Goal: Use online tool/utility: Utilize a website feature to perform a specific function

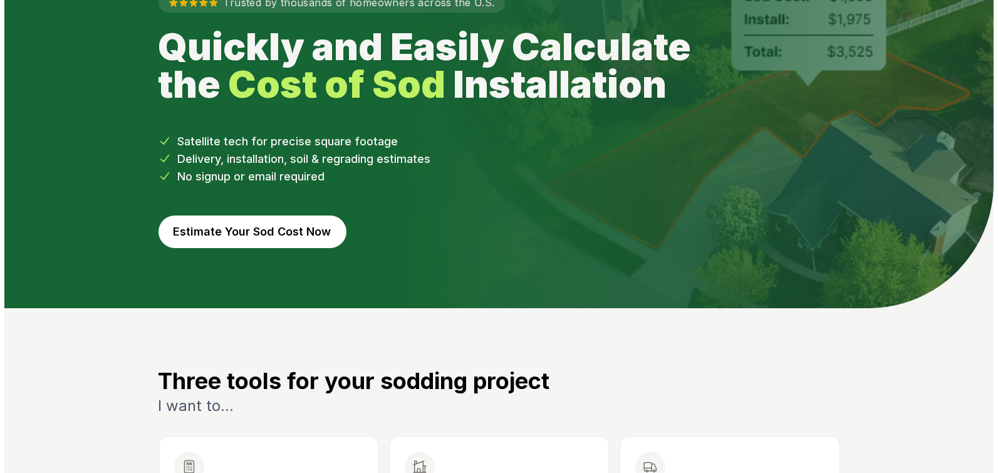
scroll to position [108, 0]
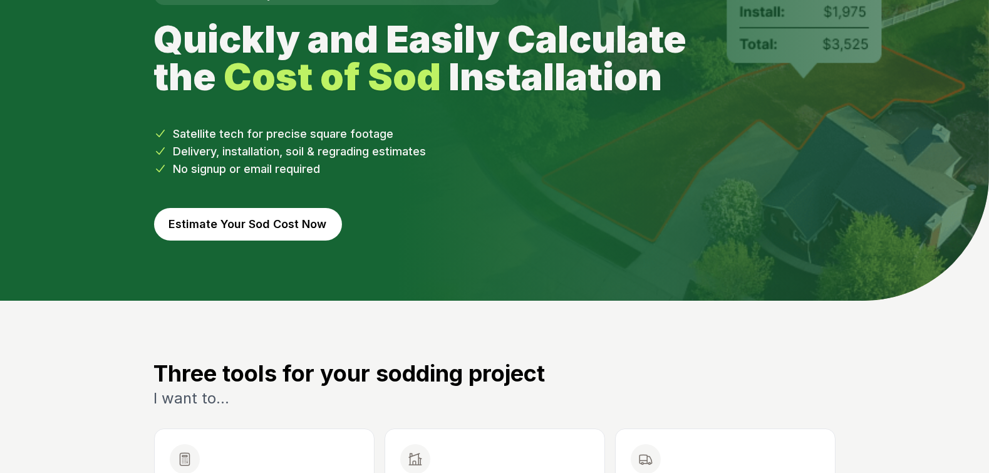
click at [282, 221] on button "Estimate Your Sod Cost Now" at bounding box center [248, 224] width 188 height 33
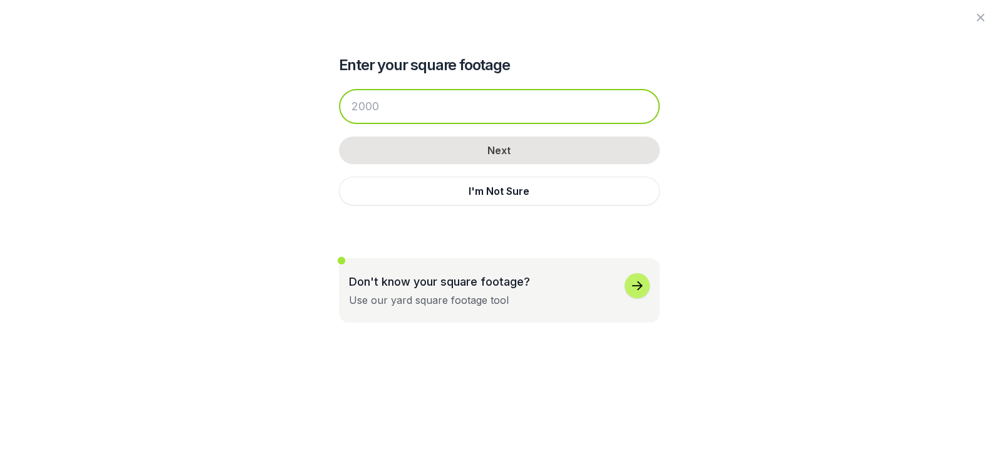
click at [389, 111] on input "number" at bounding box center [499, 106] width 321 height 35
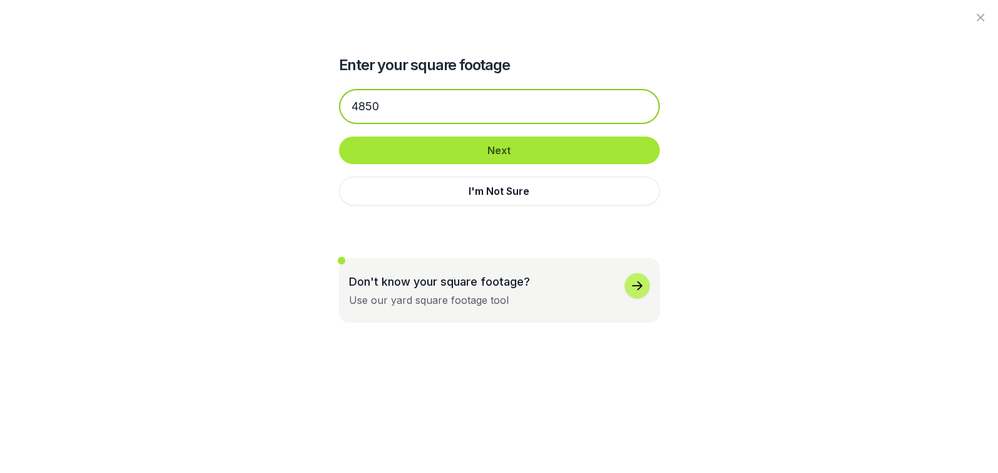
type input "4850"
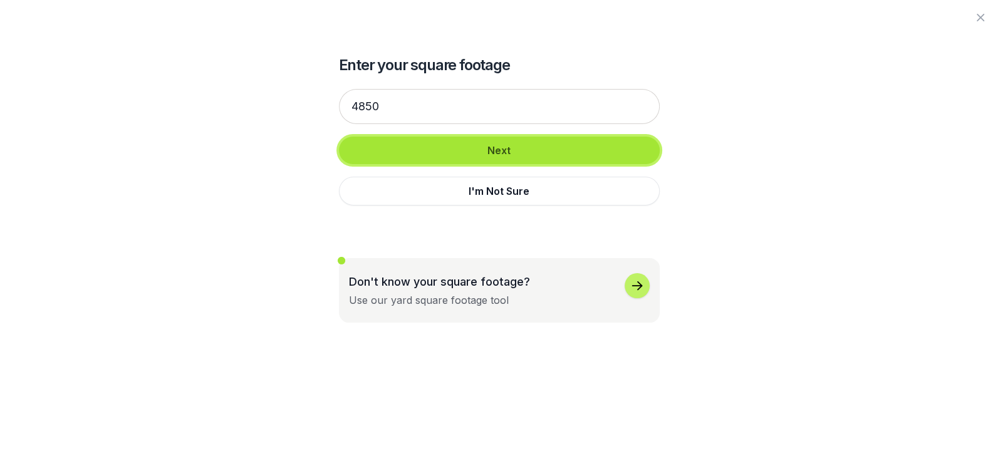
click at [514, 148] on button "Next" at bounding box center [499, 151] width 321 height 28
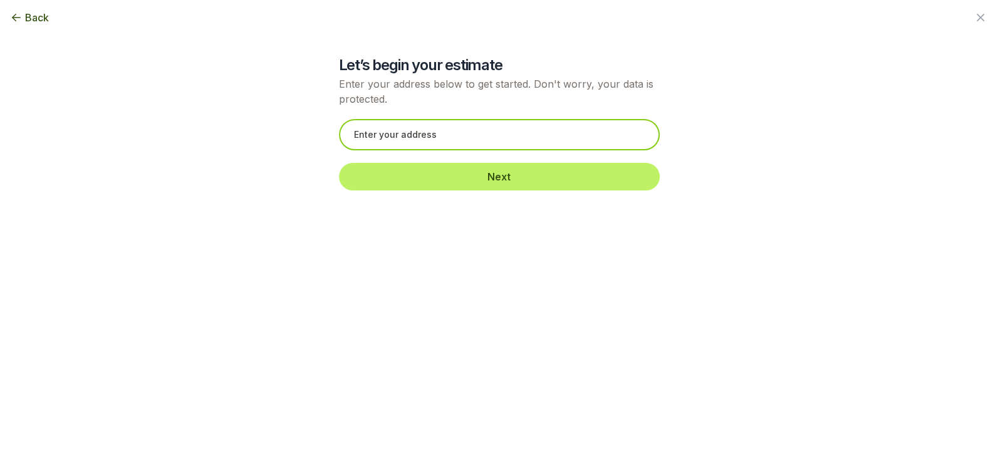
click at [483, 138] on input "text" at bounding box center [499, 134] width 321 height 31
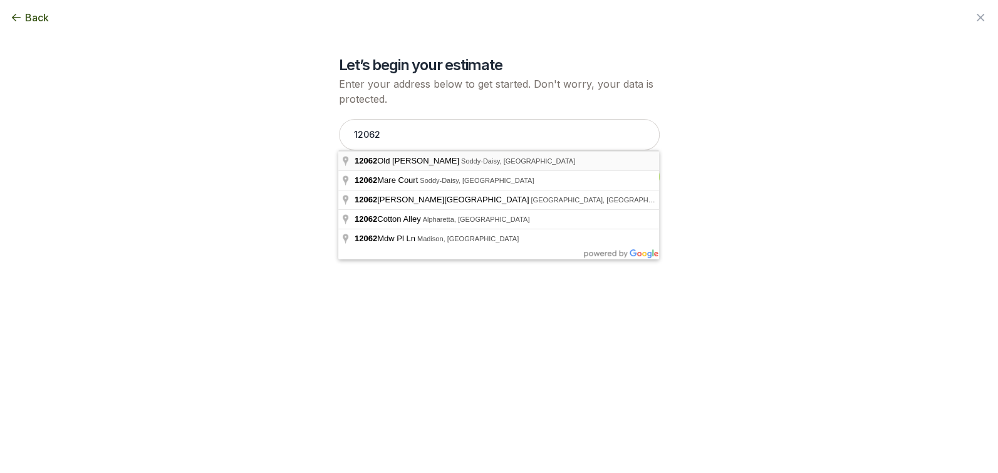
type input "[STREET_ADDRESS][PERSON_NAME]"
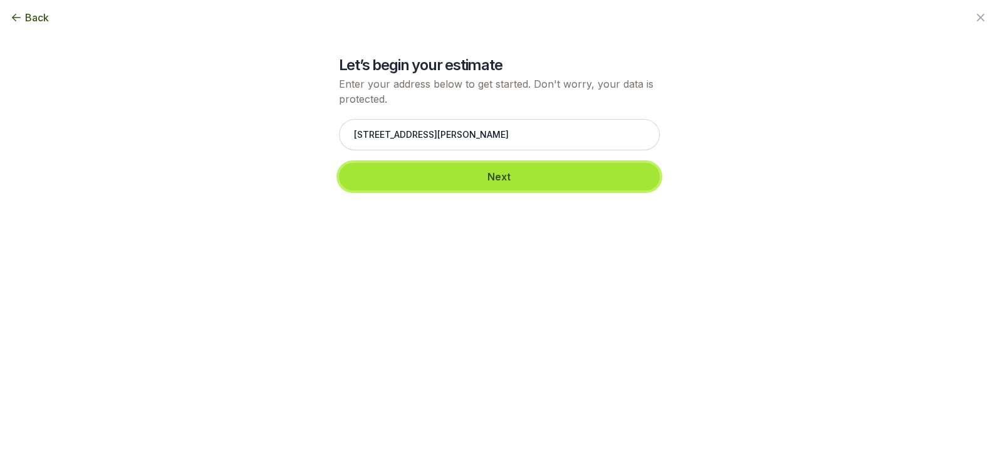
click at [511, 165] on button "Next" at bounding box center [499, 177] width 321 height 28
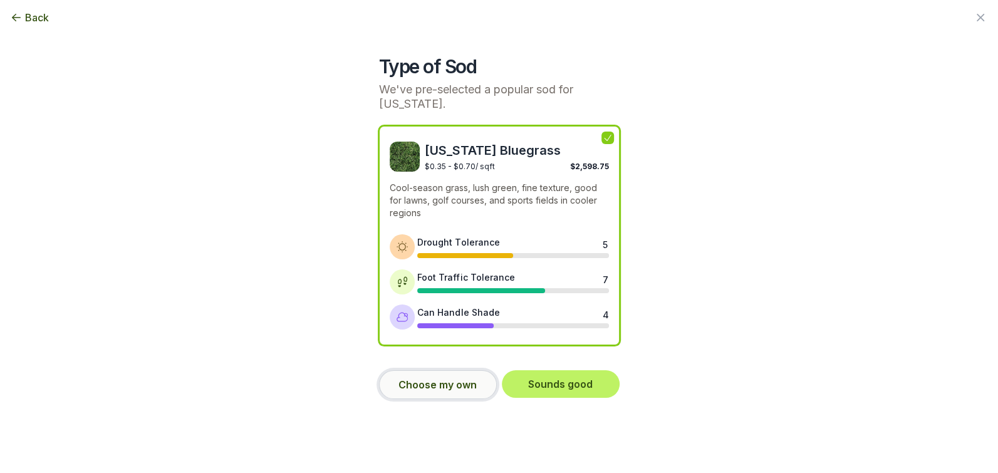
click at [441, 378] on button "Choose my own" at bounding box center [438, 384] width 118 height 29
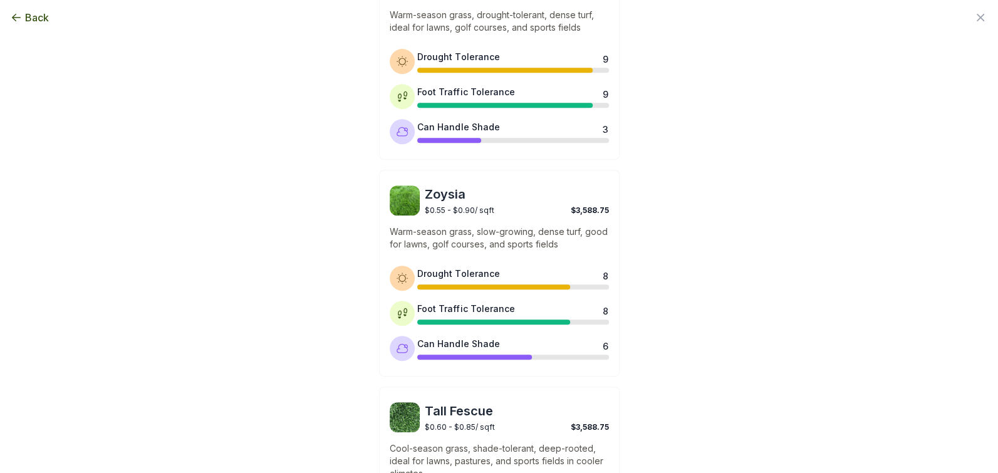
scroll to position [422, 0]
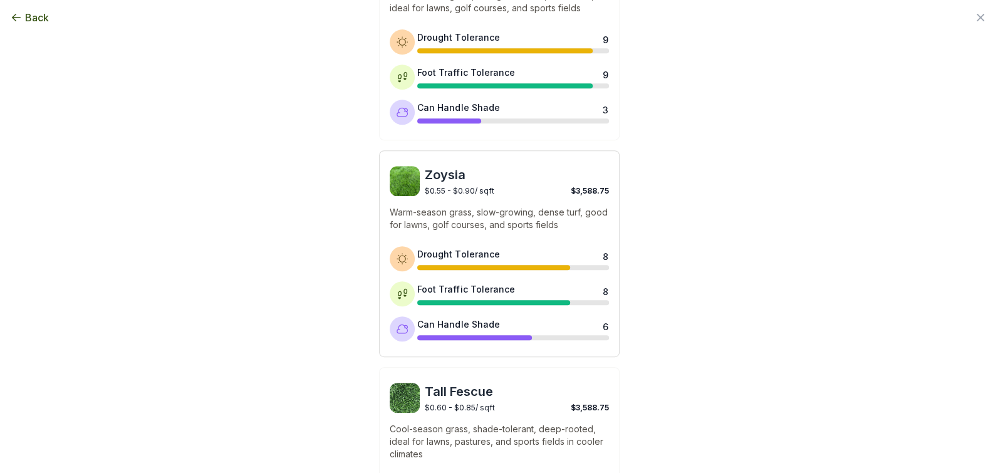
click at [461, 182] on span "Zoysia" at bounding box center [517, 175] width 184 height 18
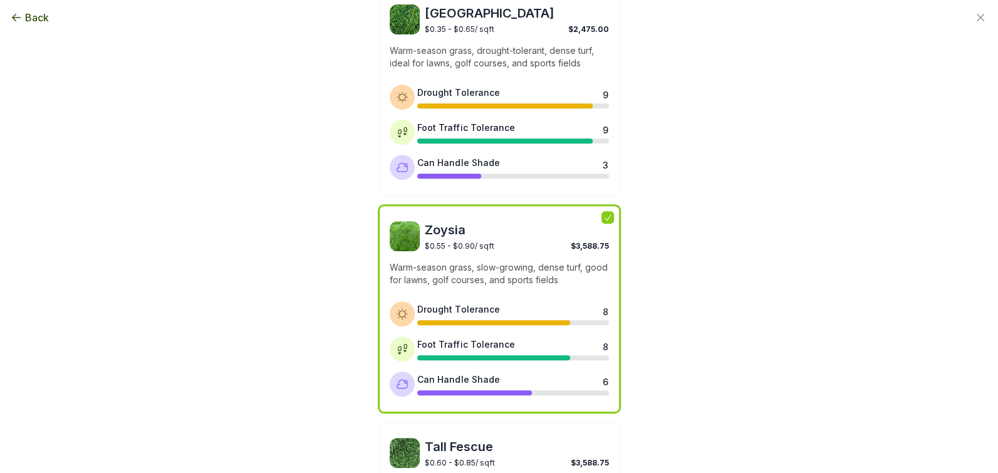
scroll to position [270, 0]
